Goal: Information Seeking & Learning: Learn about a topic

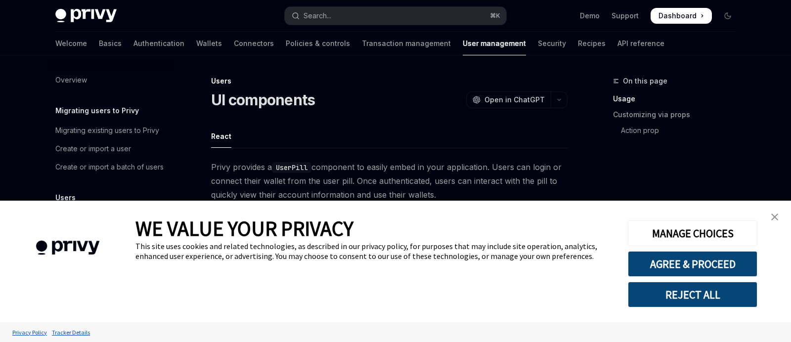
scroll to position [147, 0]
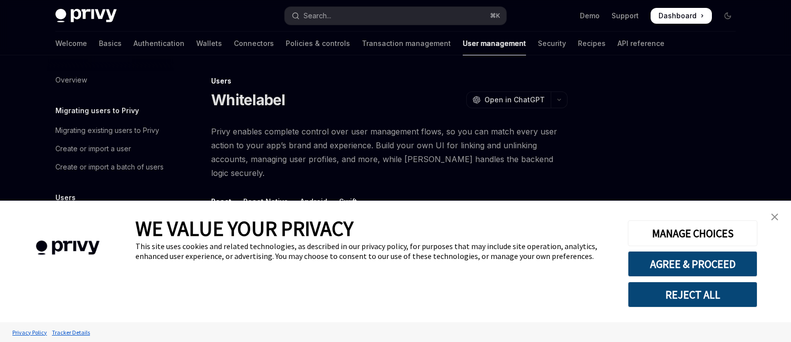
type textarea "*"
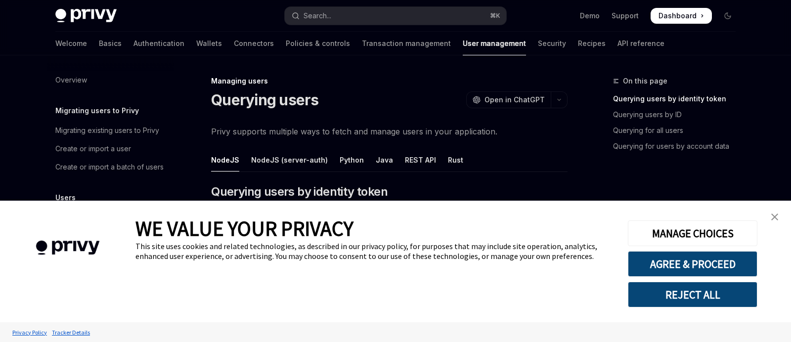
scroll to position [215, 0]
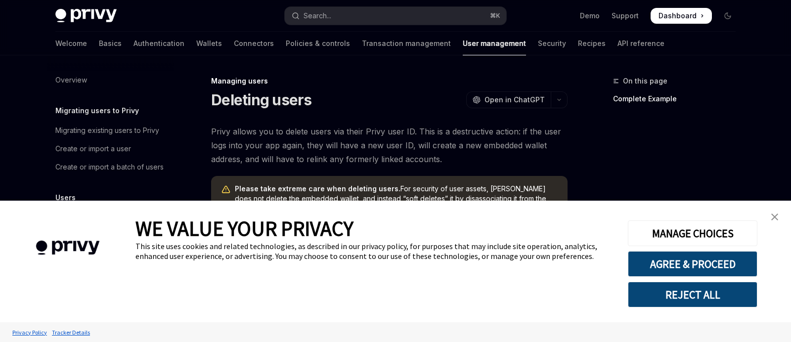
scroll to position [224, 0]
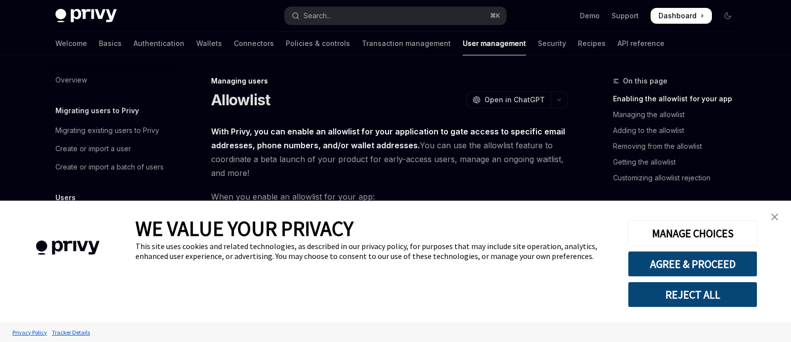
scroll to position [224, 0]
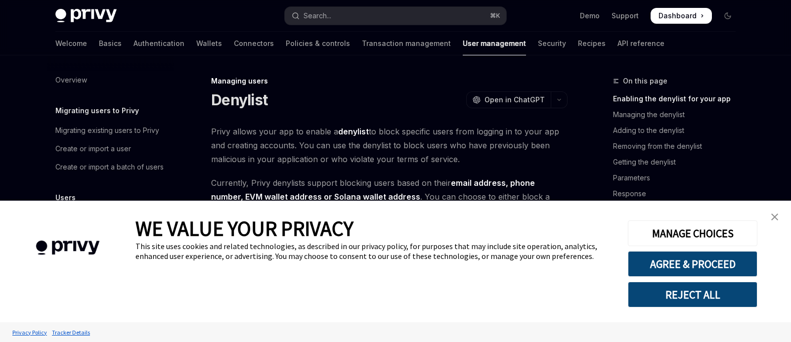
scroll to position [224, 0]
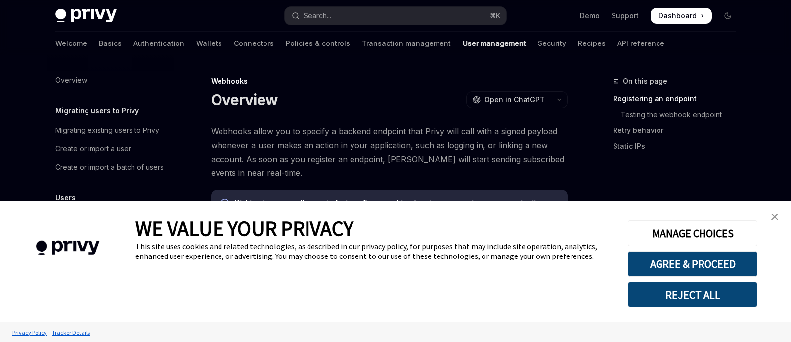
scroll to position [224, 0]
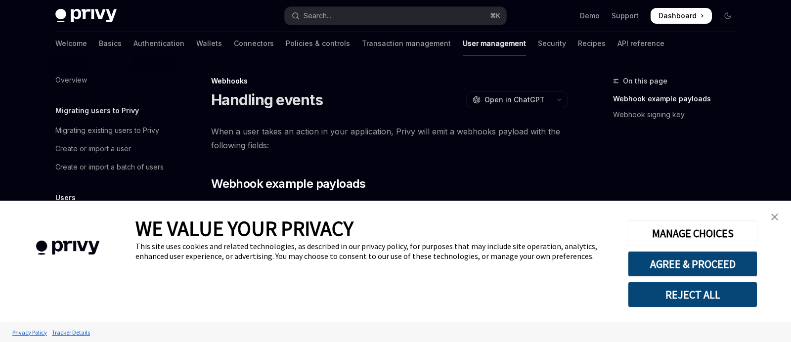
scroll to position [224, 0]
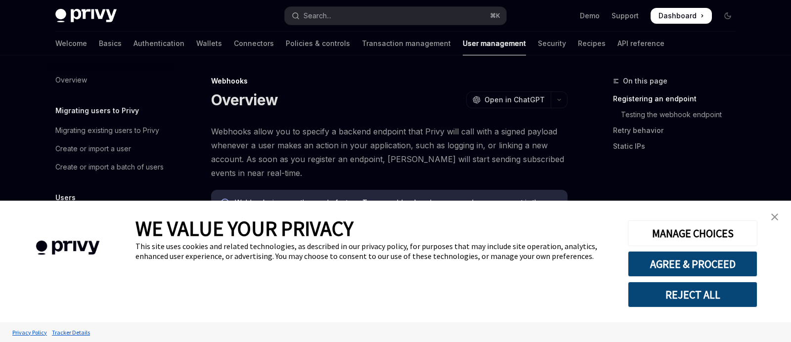
scroll to position [224, 0]
